Goal: Task Accomplishment & Management: Use online tool/utility

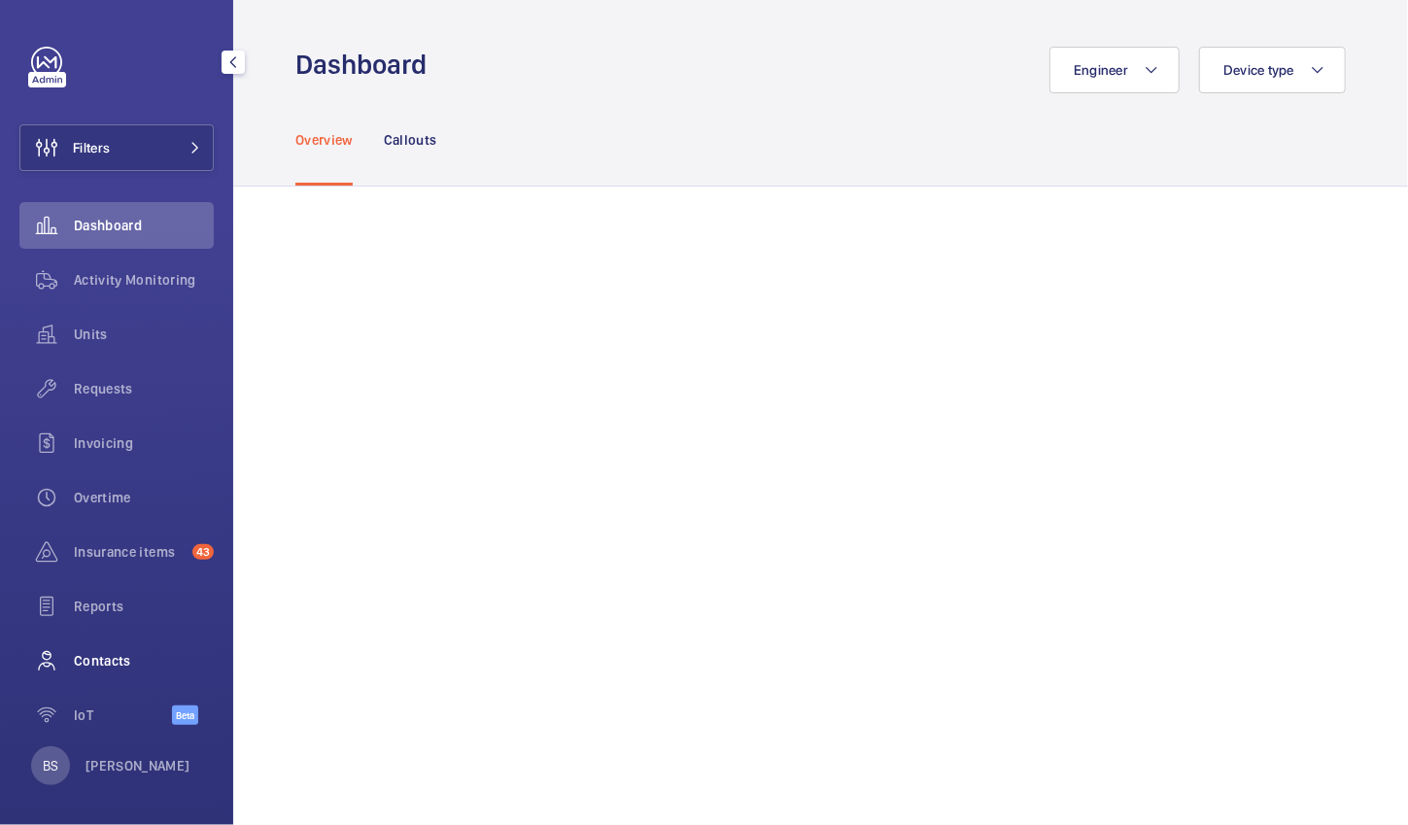
click at [104, 649] on div "Contacts" at bounding box center [116, 661] width 194 height 47
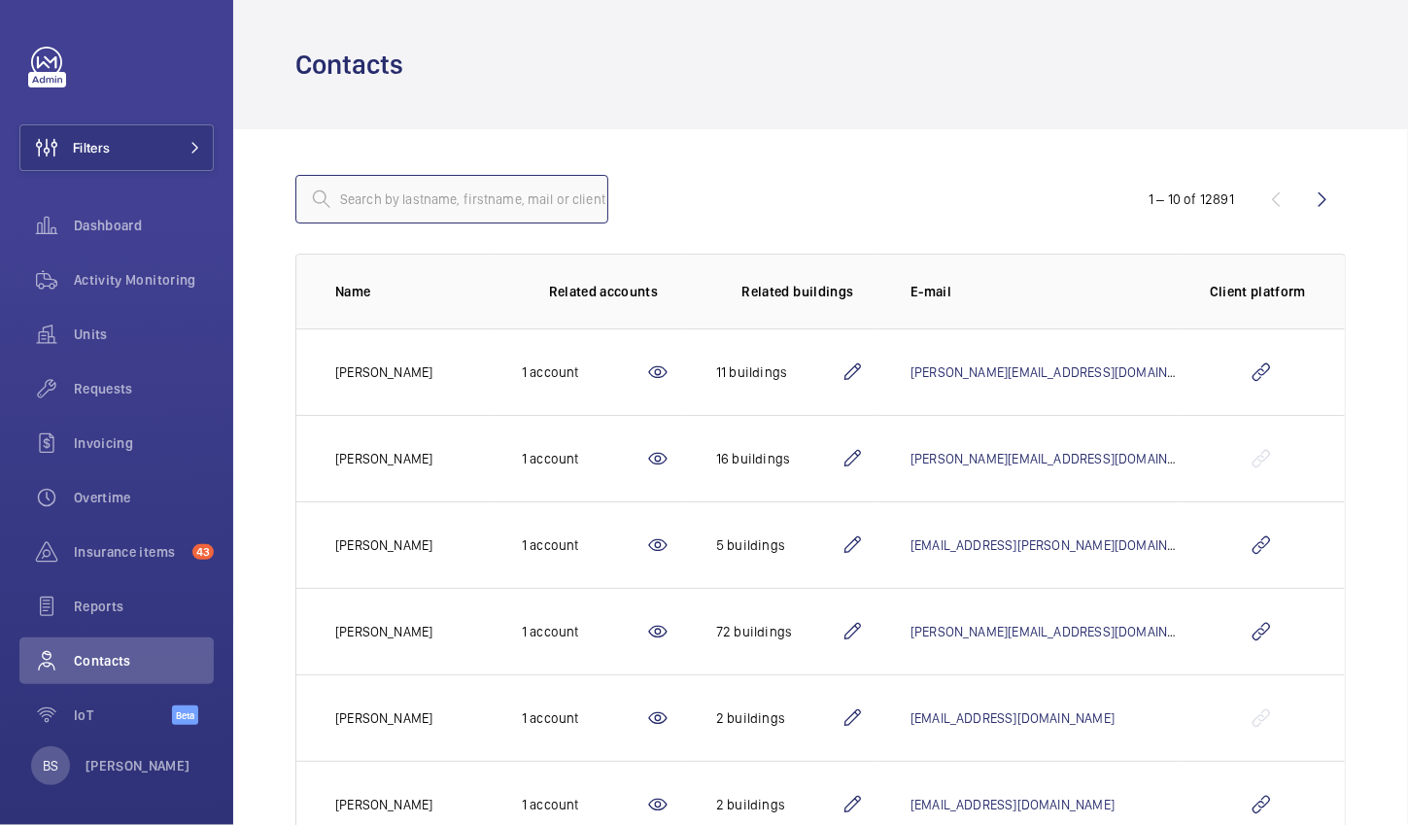
click at [374, 200] on input "text" at bounding box center [451, 199] width 313 height 49
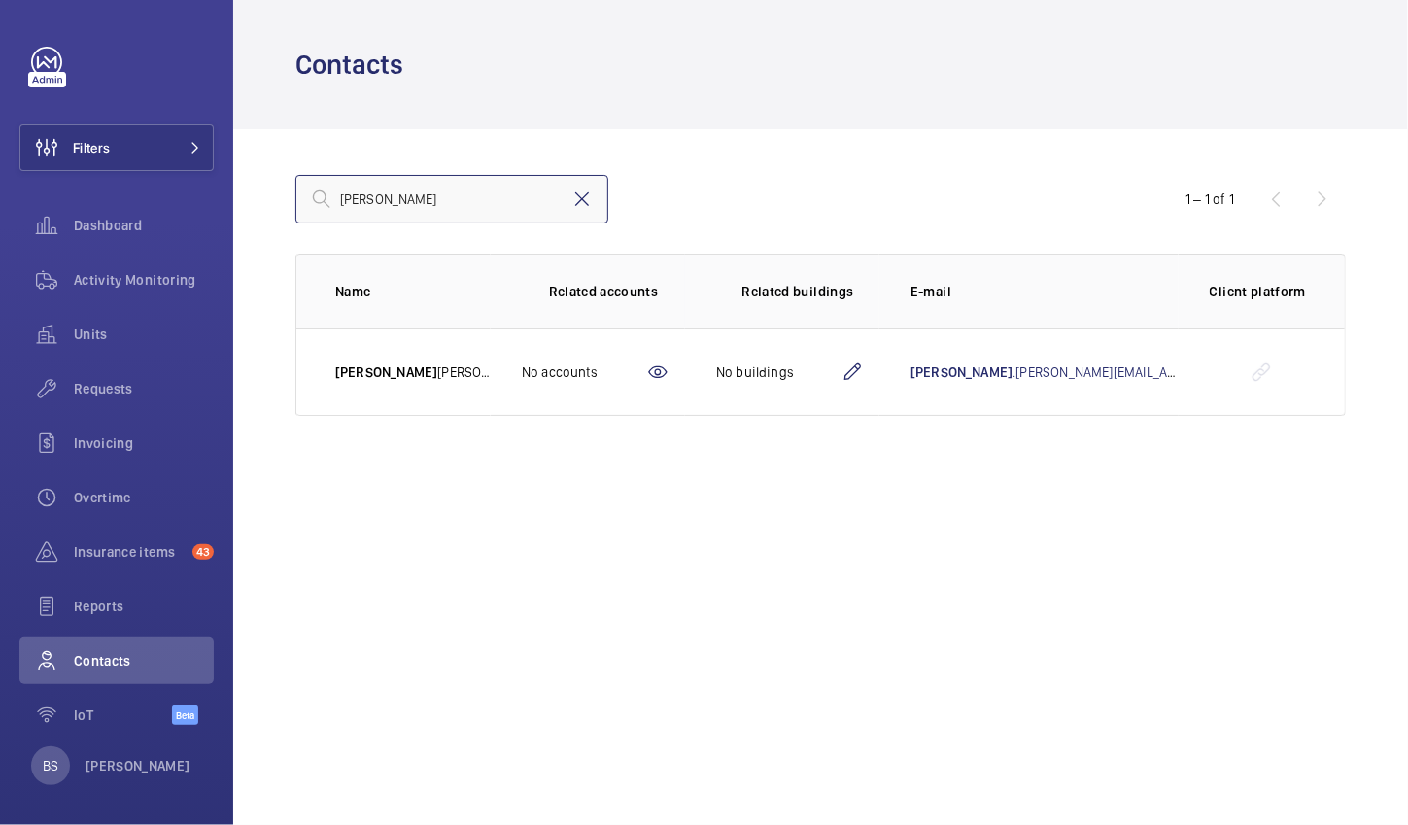
type input "[PERSON_NAME]"
click at [581, 196] on mat-icon at bounding box center [582, 199] width 23 height 23
click at [516, 208] on input "text" at bounding box center [451, 199] width 313 height 49
type input "airbus bro"
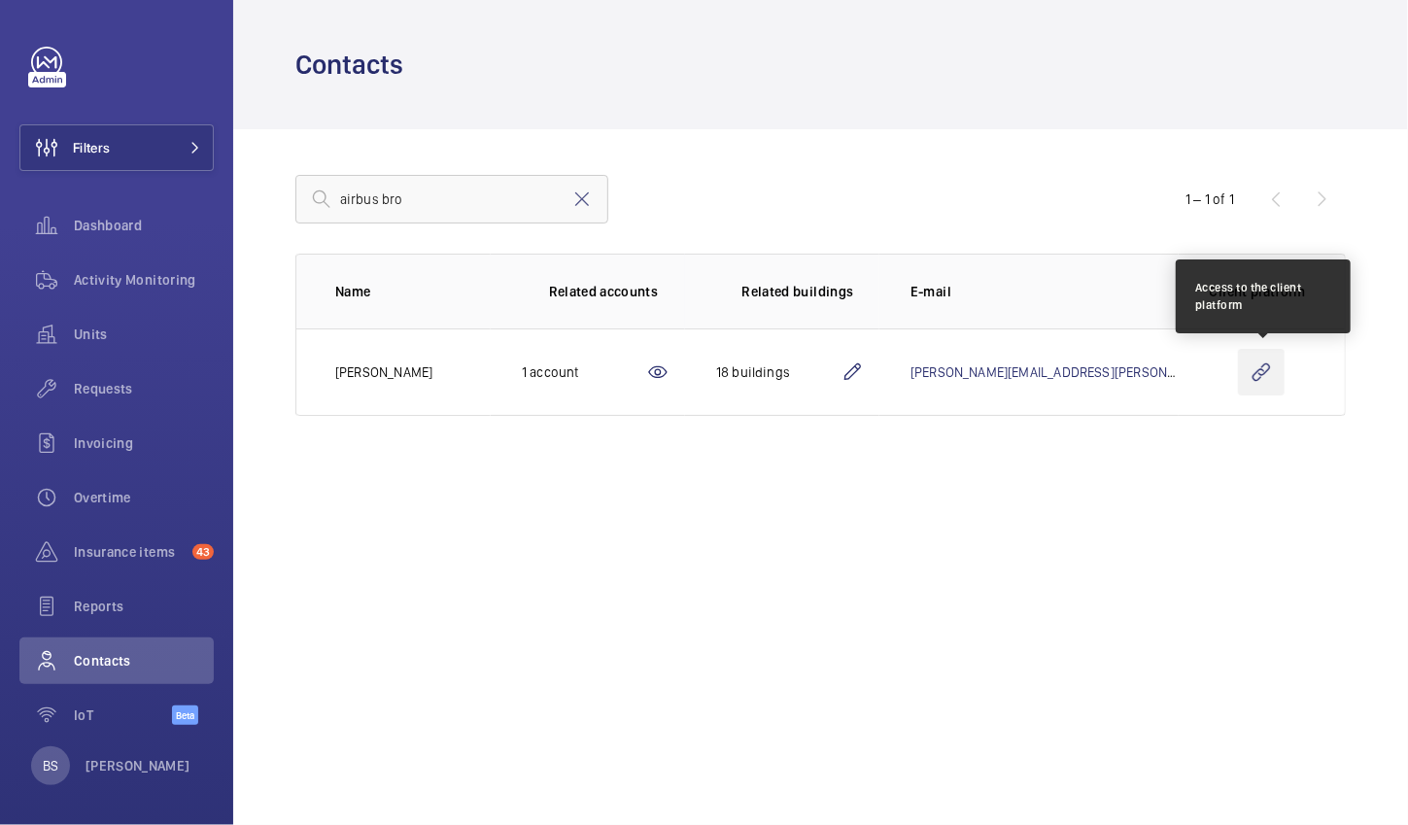
click at [1255, 349] on wm-front-icon-button at bounding box center [1261, 372] width 47 height 47
click at [1273, 388] on wm-front-icon-button at bounding box center [1261, 372] width 47 height 47
